Goal: Task Accomplishment & Management: Manage account settings

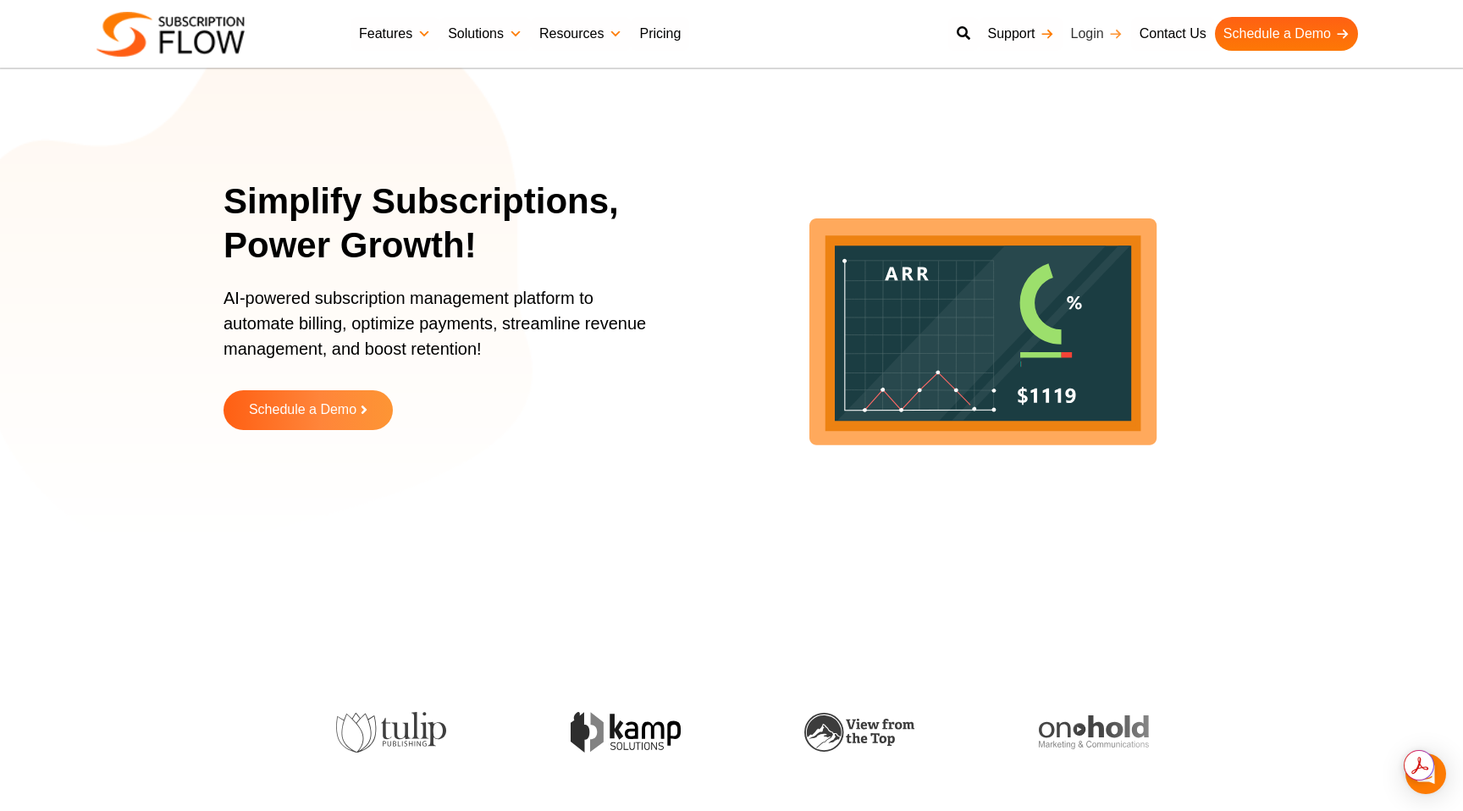
click at [1092, 35] on link "Login" at bounding box center [1097, 34] width 69 height 34
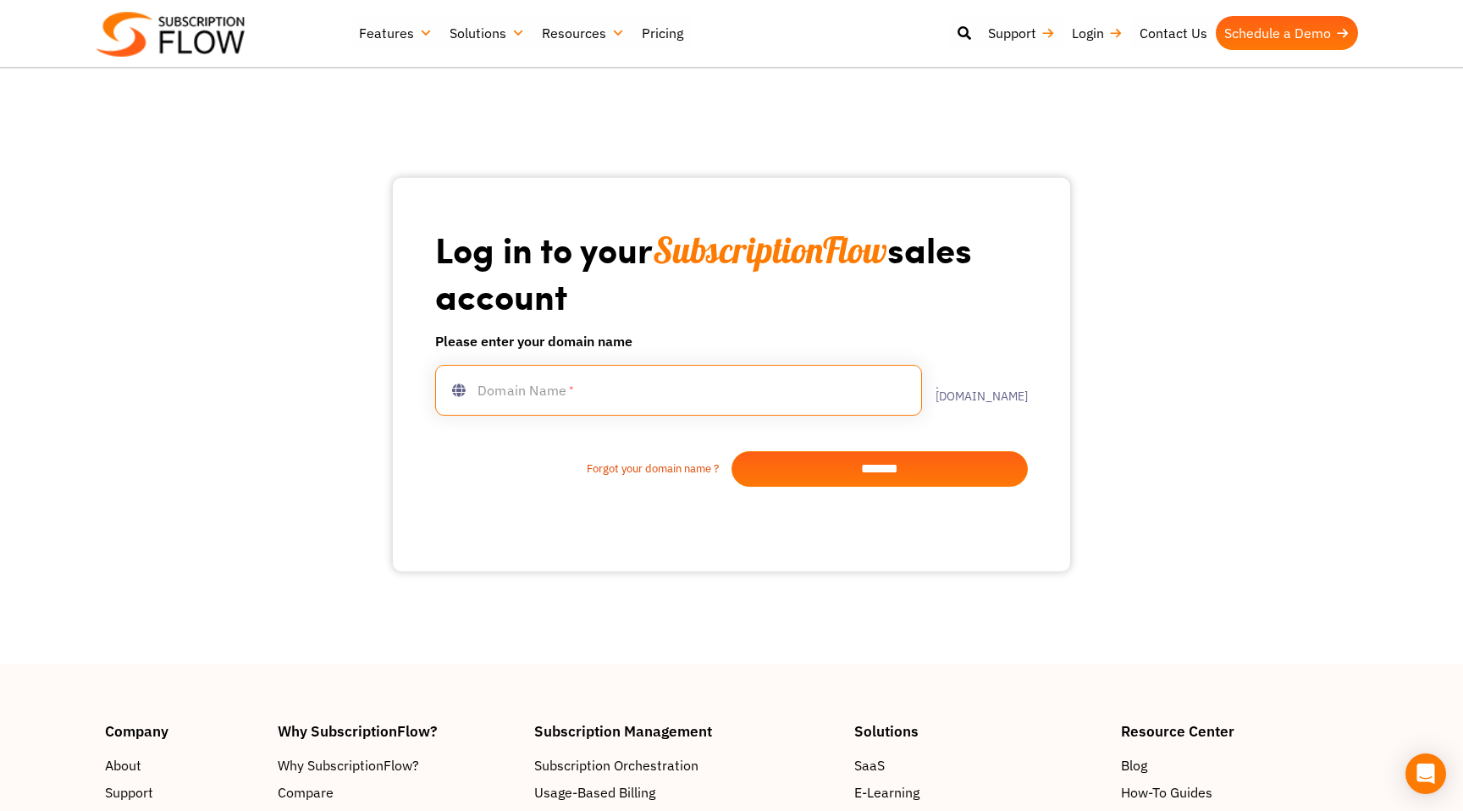
click at [522, 405] on input "text" at bounding box center [678, 390] width 487 height 51
type input "**********"
click at [831, 472] on input "*******" at bounding box center [880, 469] width 296 height 36
